Goal: Navigation & Orientation: Find specific page/section

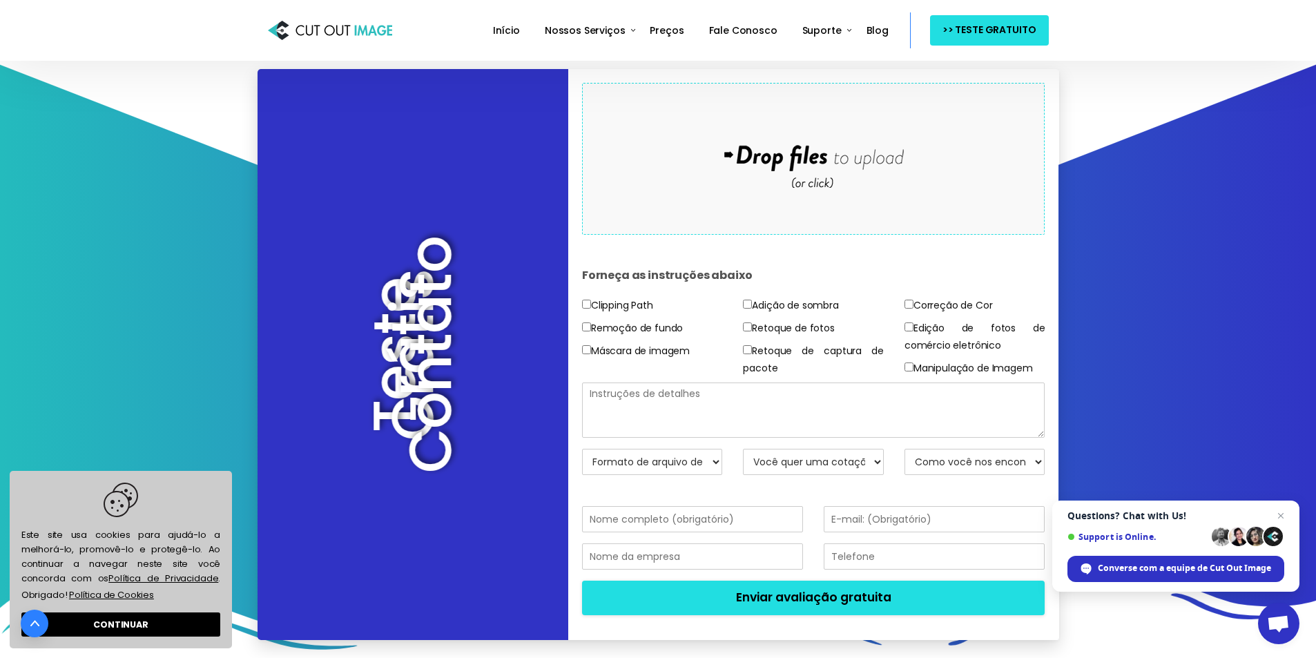
scroll to position [207, 0]
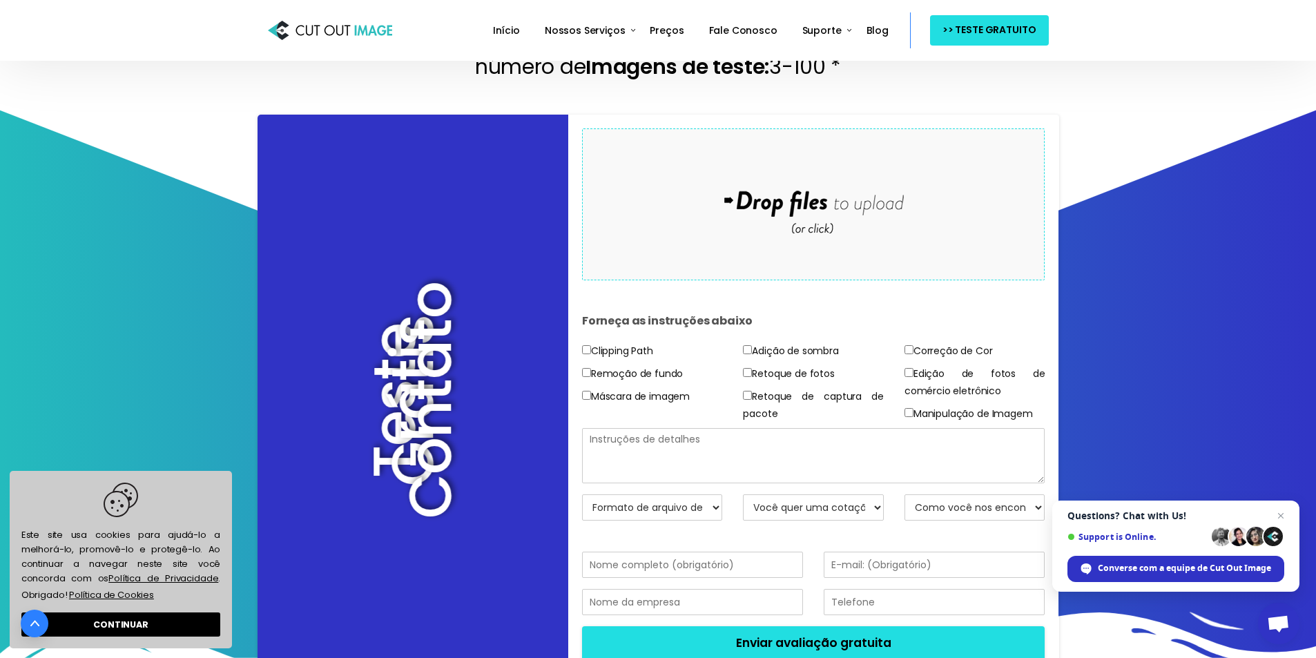
click at [1117, 285] on icon at bounding box center [657, 231] width 1317 height 276
click at [1284, 513] on span "Bate-papo" at bounding box center [1281, 516] width 17 height 17
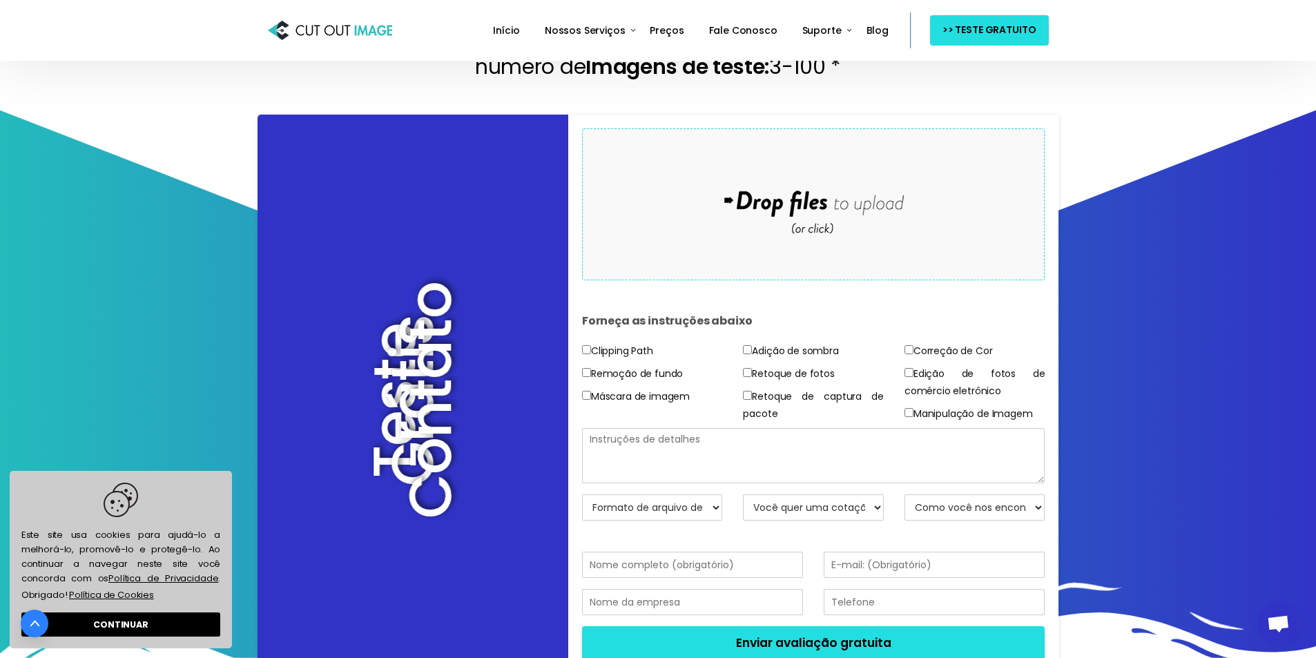
click at [1215, 378] on section "Teste Grátis Contato Drop files here to upload Forneça as instruções abaixo Cli…" at bounding box center [658, 407] width 1316 height 626
click at [1139, 390] on section "Teste Grátis Contato Drop files here to upload Forneça as instruções abaixo Cli…" at bounding box center [658, 407] width 1316 height 626
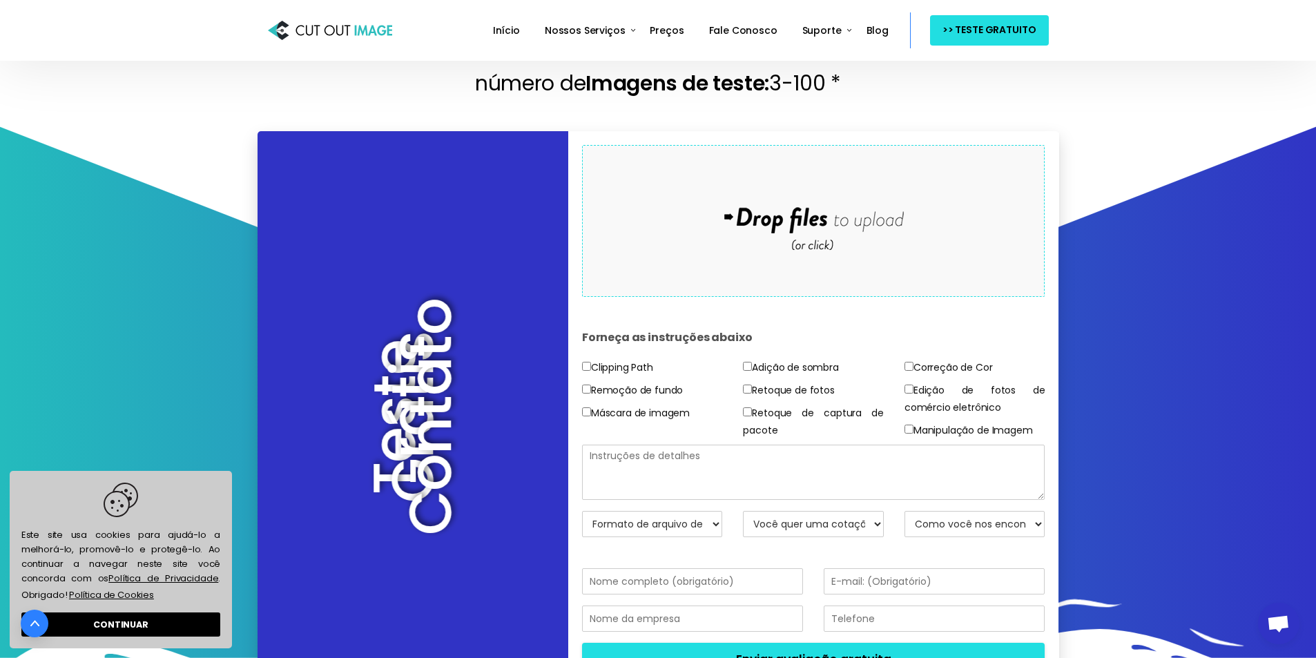
scroll to position [69, 0]
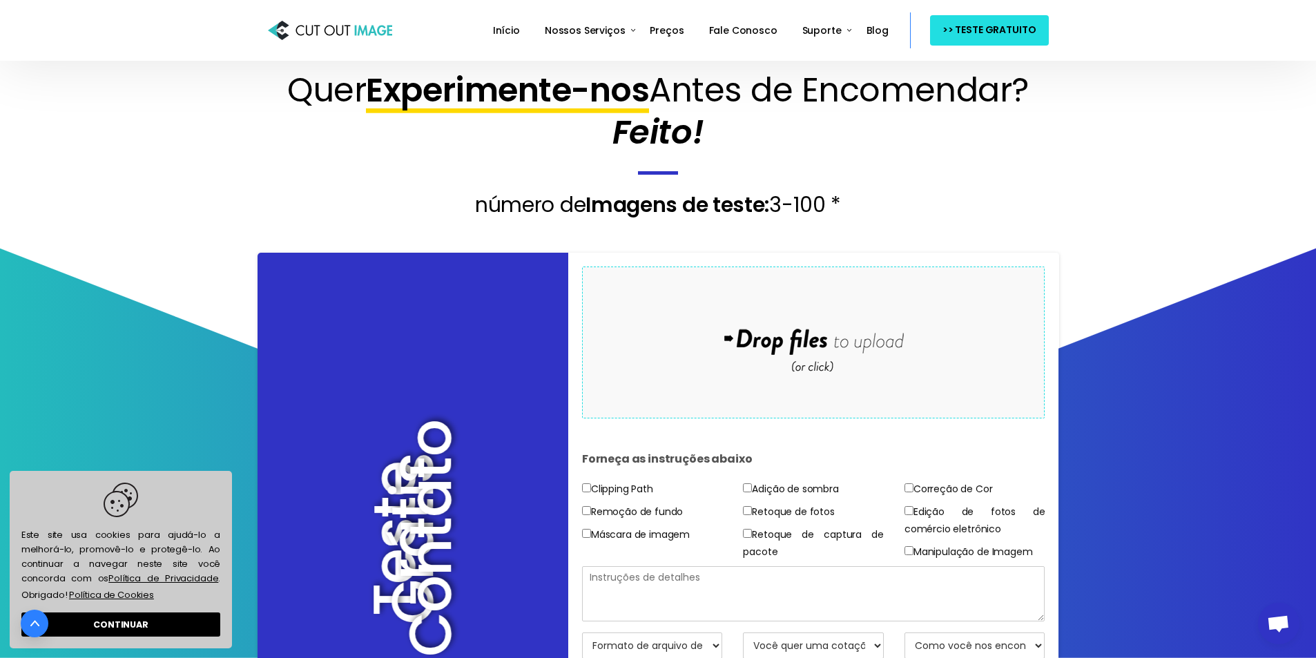
click at [201, 439] on icon at bounding box center [657, 369] width 1317 height 276
click at [1153, 390] on icon at bounding box center [657, 369] width 1317 height 276
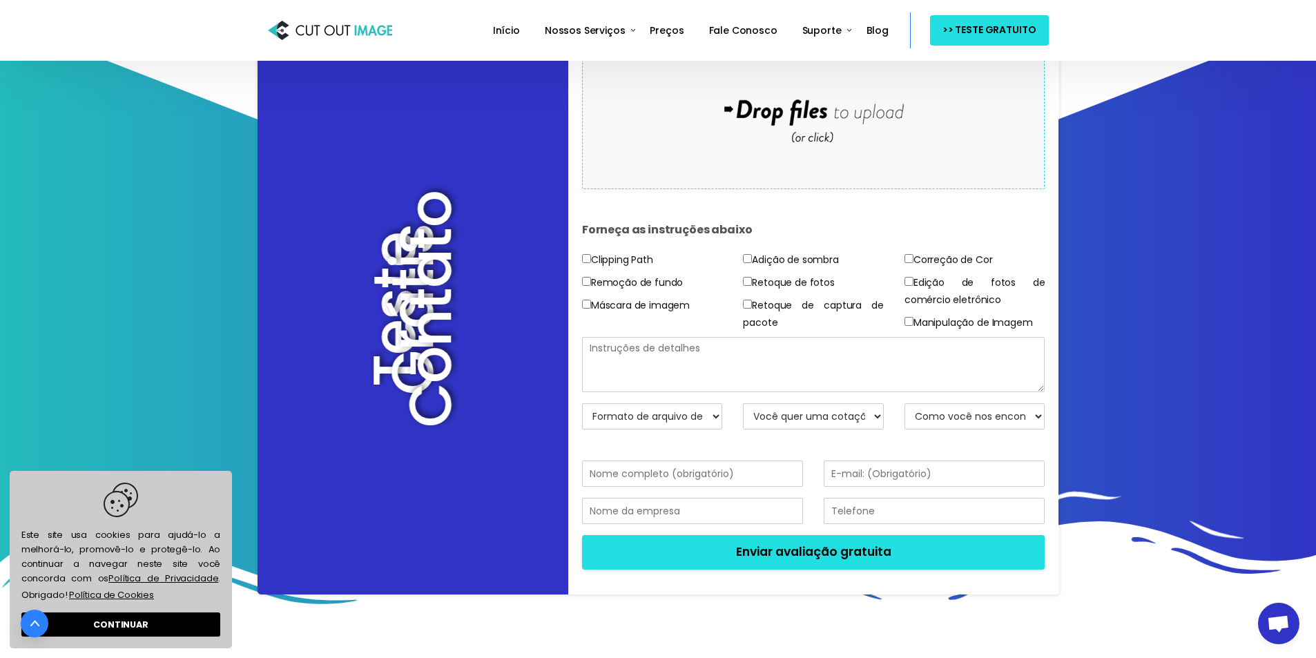
scroll to position [345, 0]
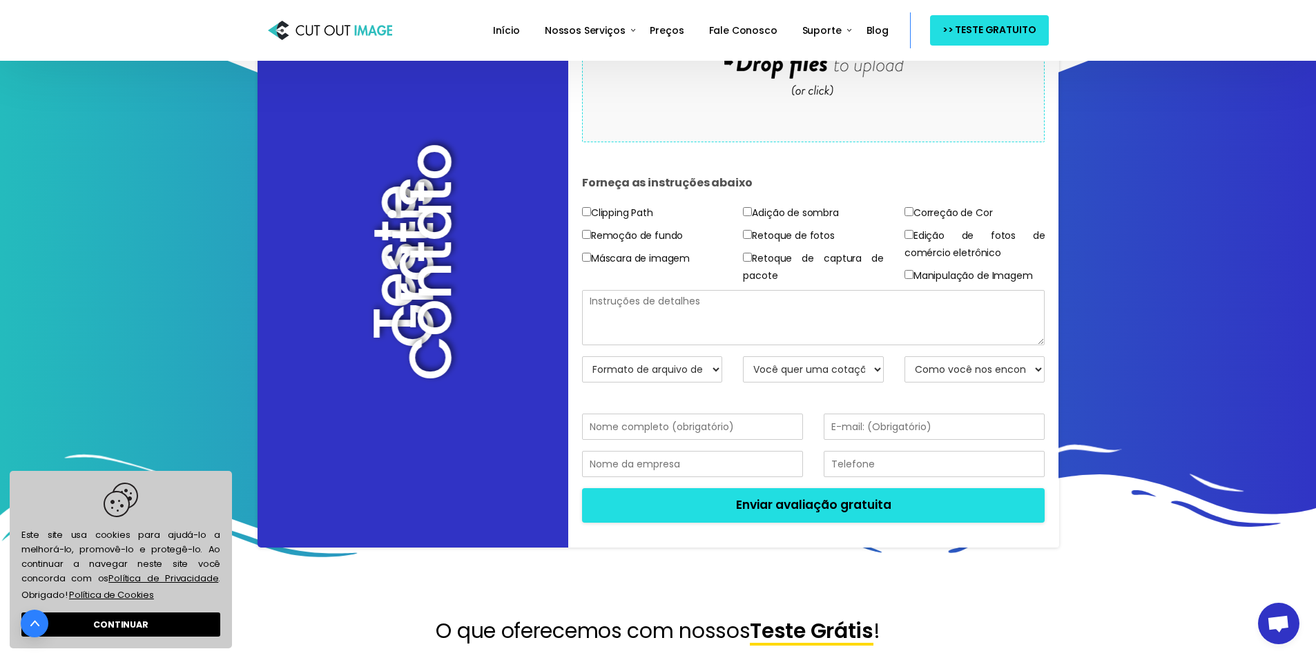
click at [1164, 213] on icon at bounding box center [657, 93] width 1317 height 276
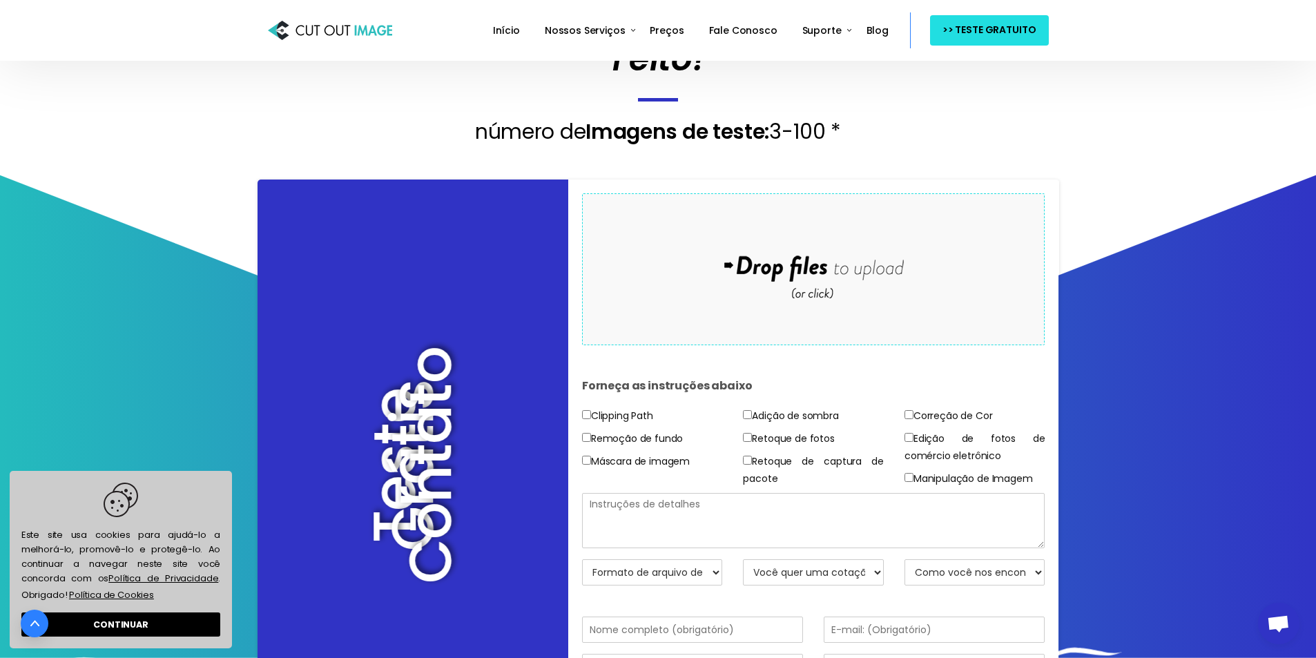
scroll to position [0, 0]
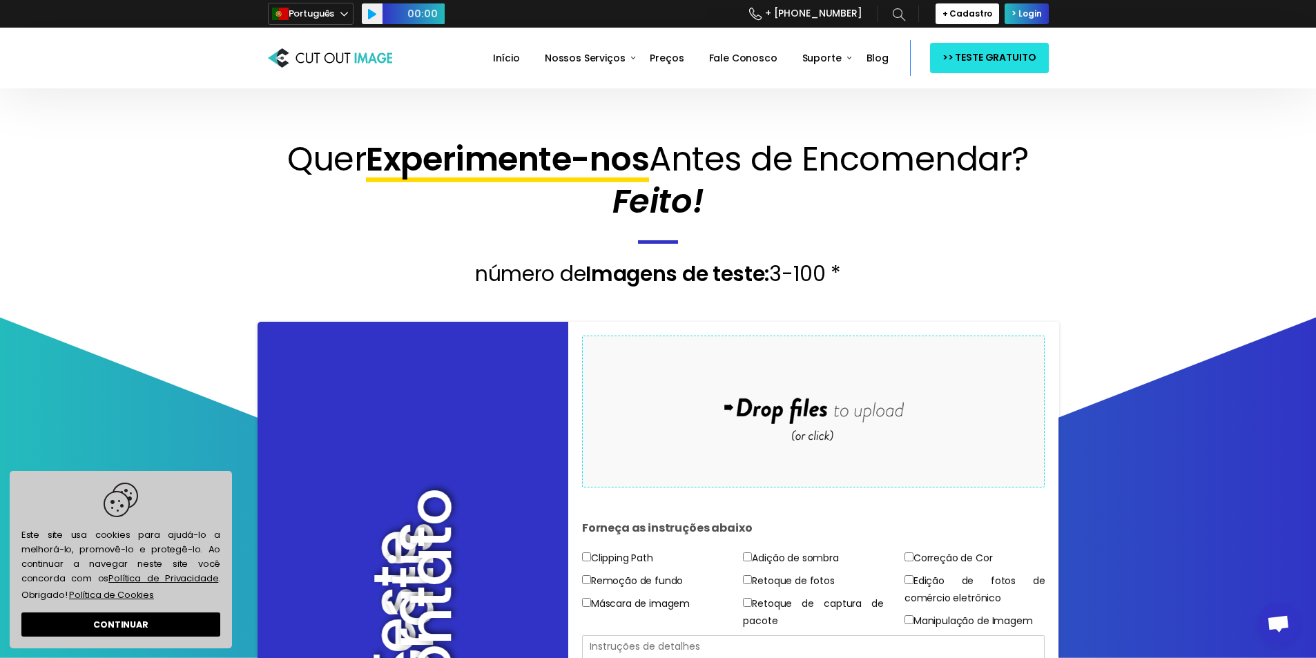
click at [1108, 205] on section "Quer Experimente-nos Antes de Encomendar? Feito! número de Imagens de teste: 3-…" at bounding box center [658, 194] width 1316 height 213
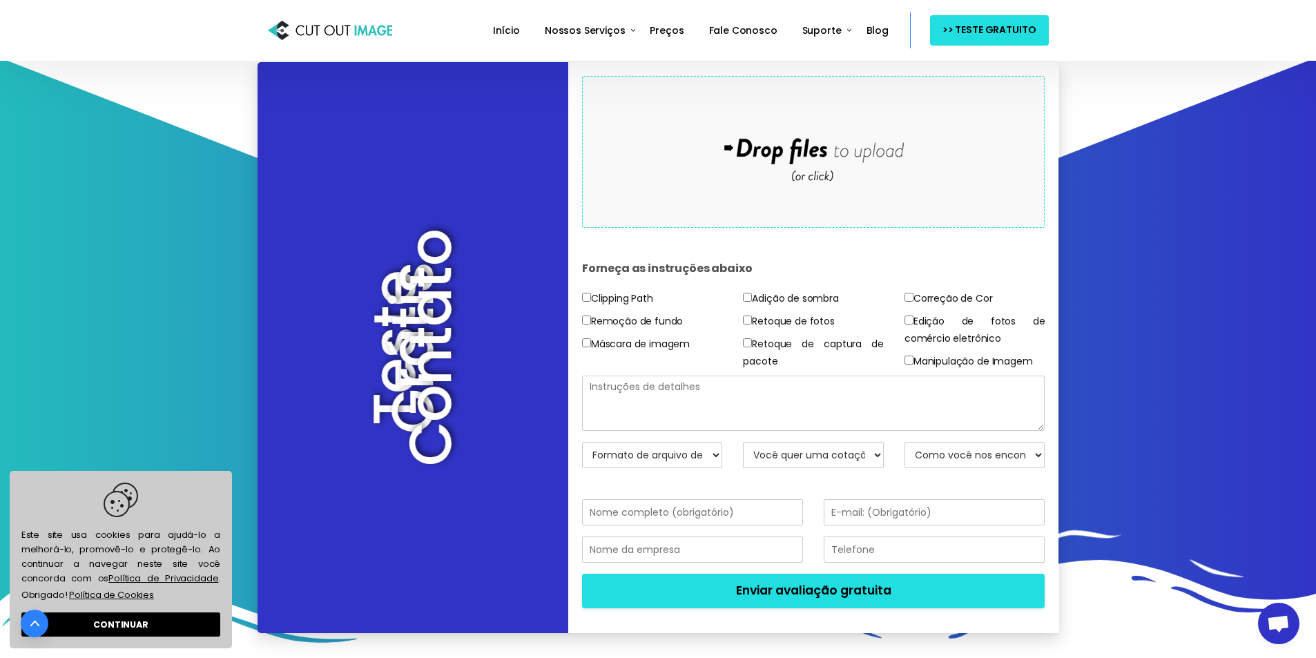
scroll to position [345, 0]
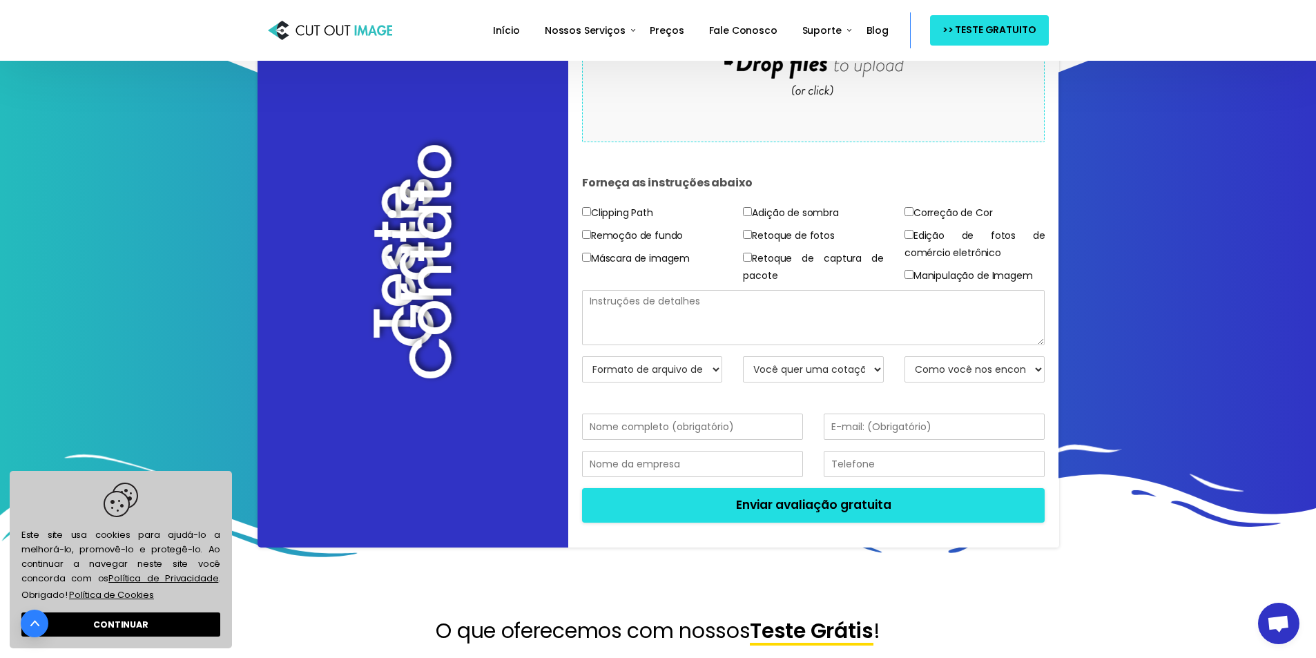
click at [1088, 212] on icon at bounding box center [657, 93] width 1317 height 276
click at [1263, 298] on section "Teste Grátis Contato Drop files here to upload Forneça as instruções abaixo Cli…" at bounding box center [658, 269] width 1316 height 626
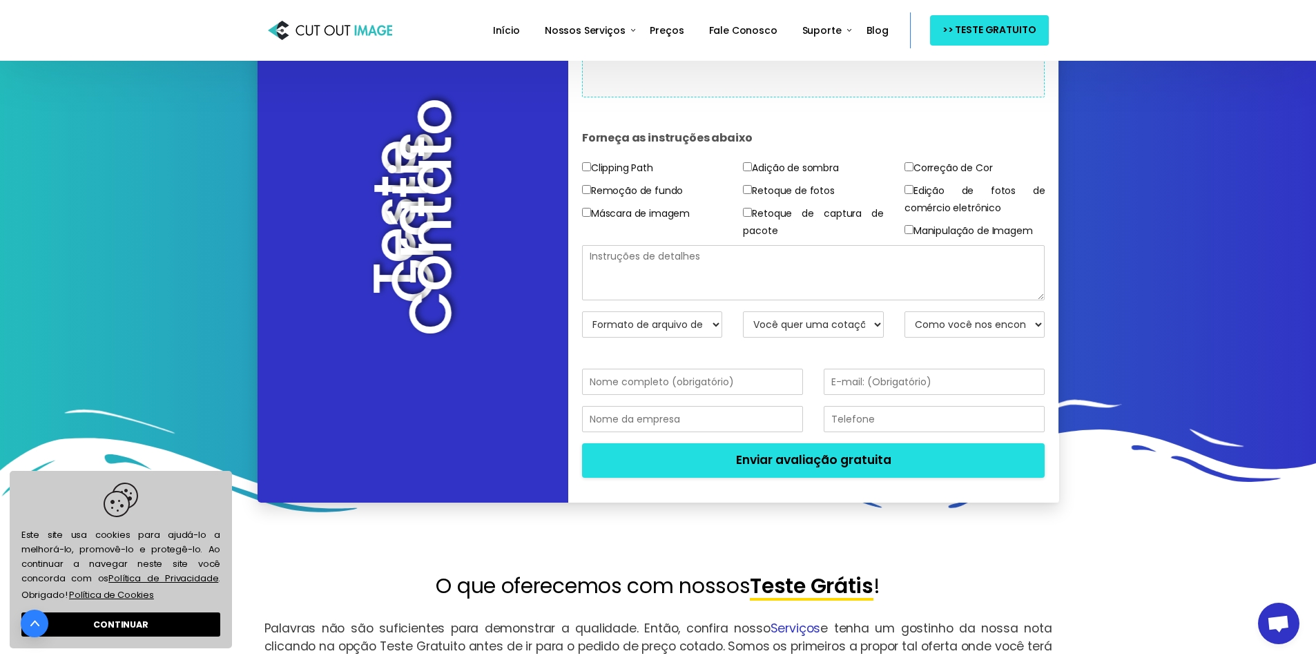
scroll to position [414, 0]
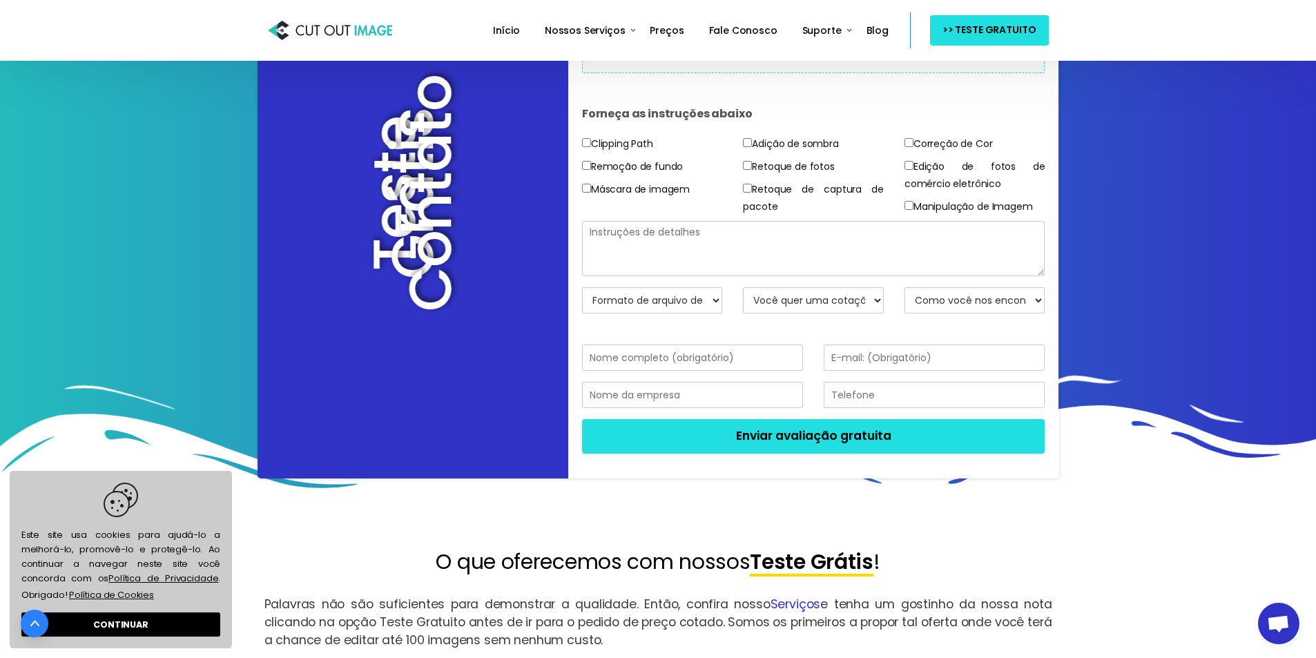
drag, startPoint x: 1093, startPoint y: 374, endPoint x: 1063, endPoint y: 402, distance: 41.1
click at [1093, 374] on icon at bounding box center [657, 417] width 1317 height 193
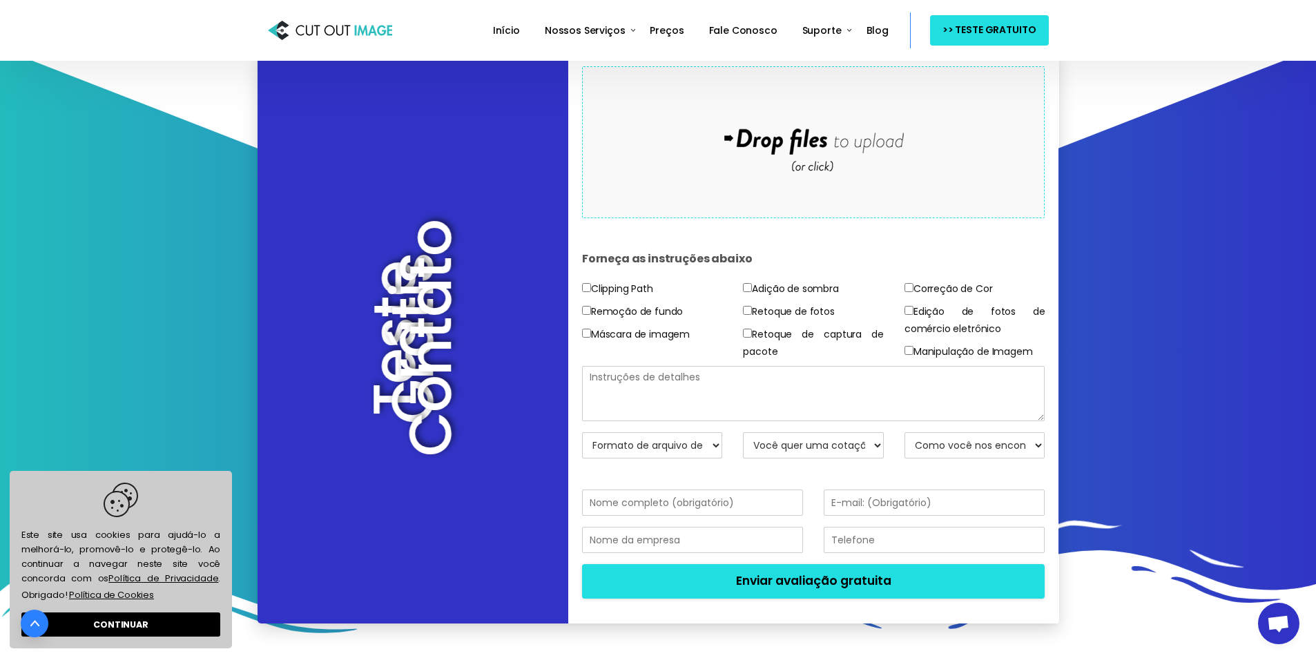
scroll to position [0, 0]
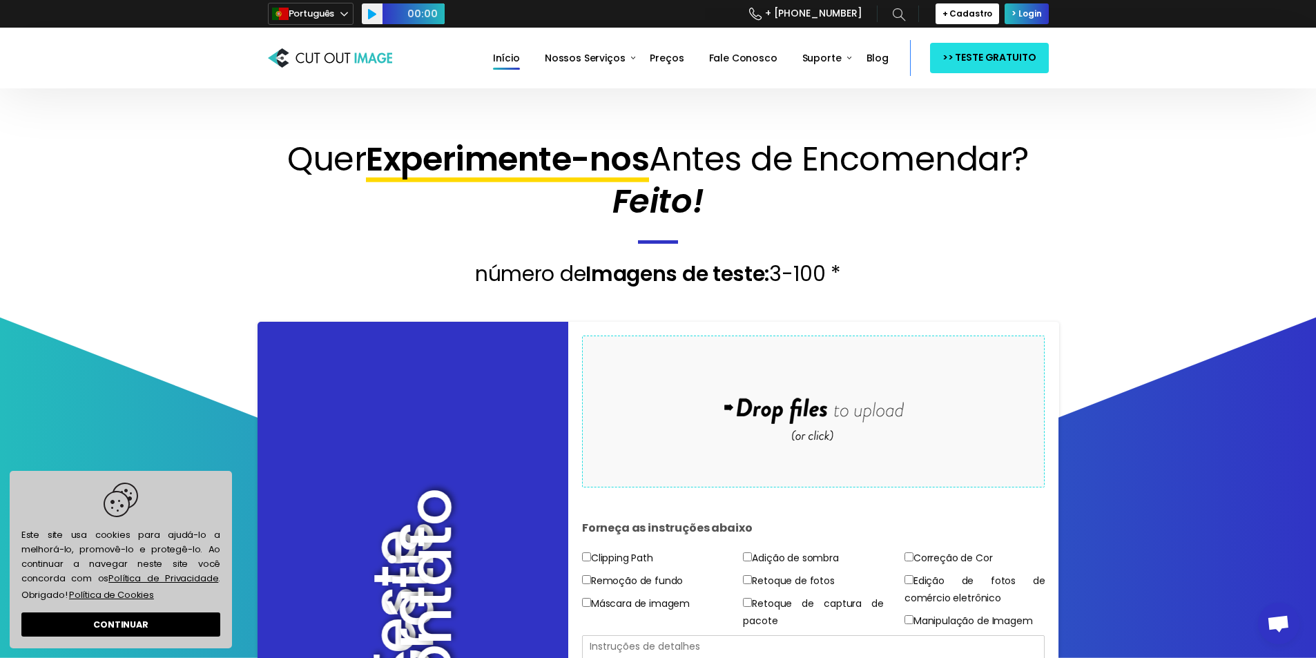
click at [515, 62] on span "Início" at bounding box center [506, 58] width 27 height 14
